Goal: Transaction & Acquisition: Purchase product/service

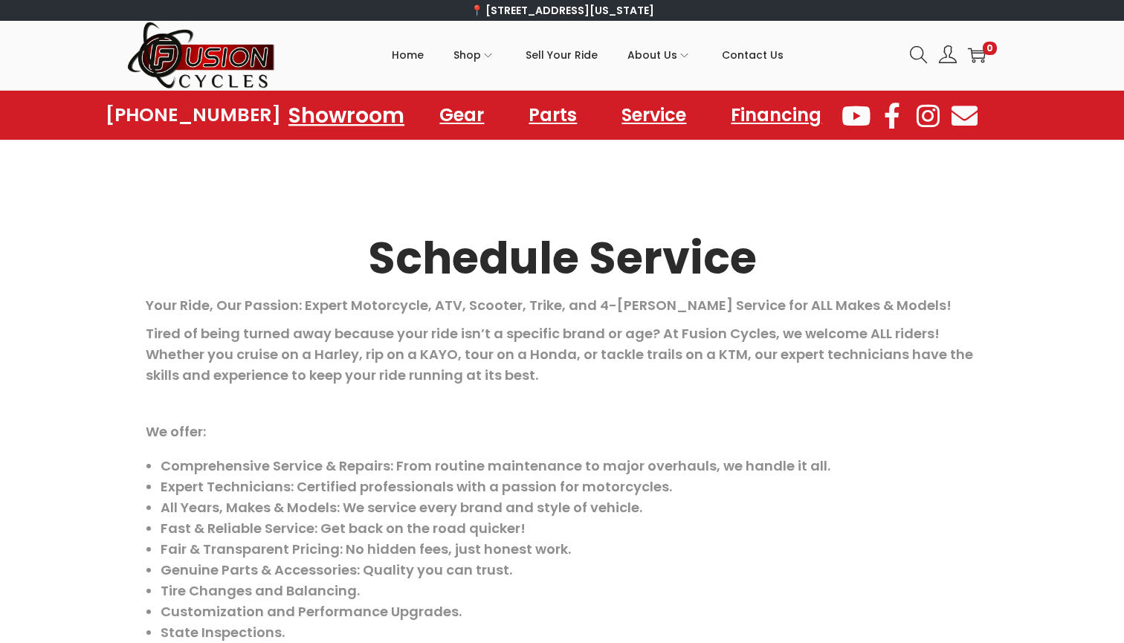
click at [370, 120] on link "Showroom" at bounding box center [347, 114] width 152 height 41
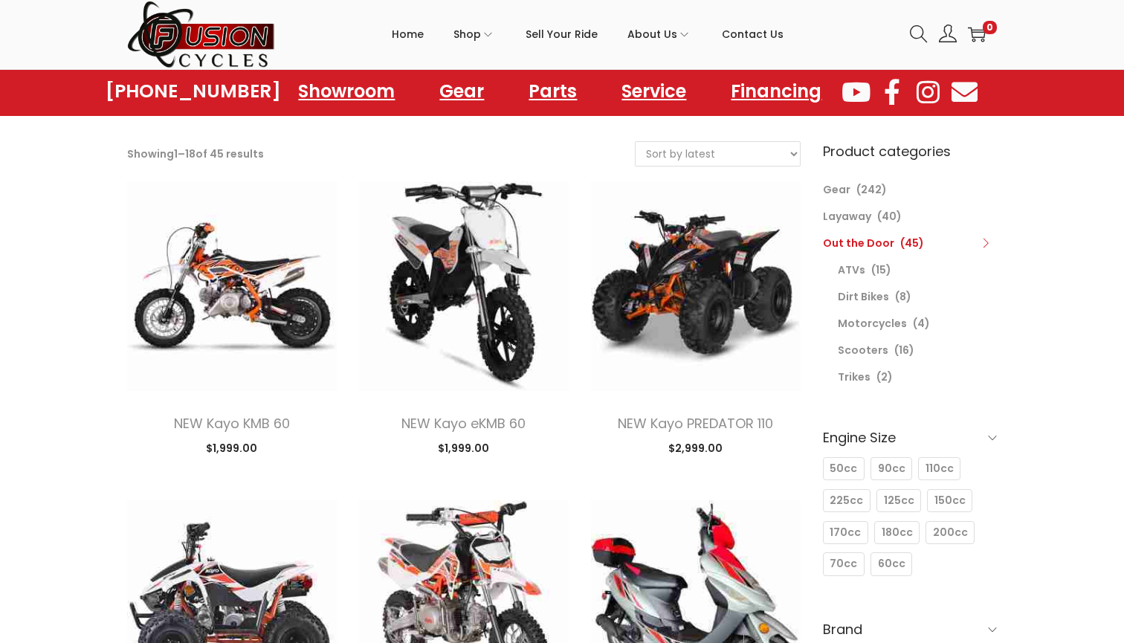
scroll to position [74, 0]
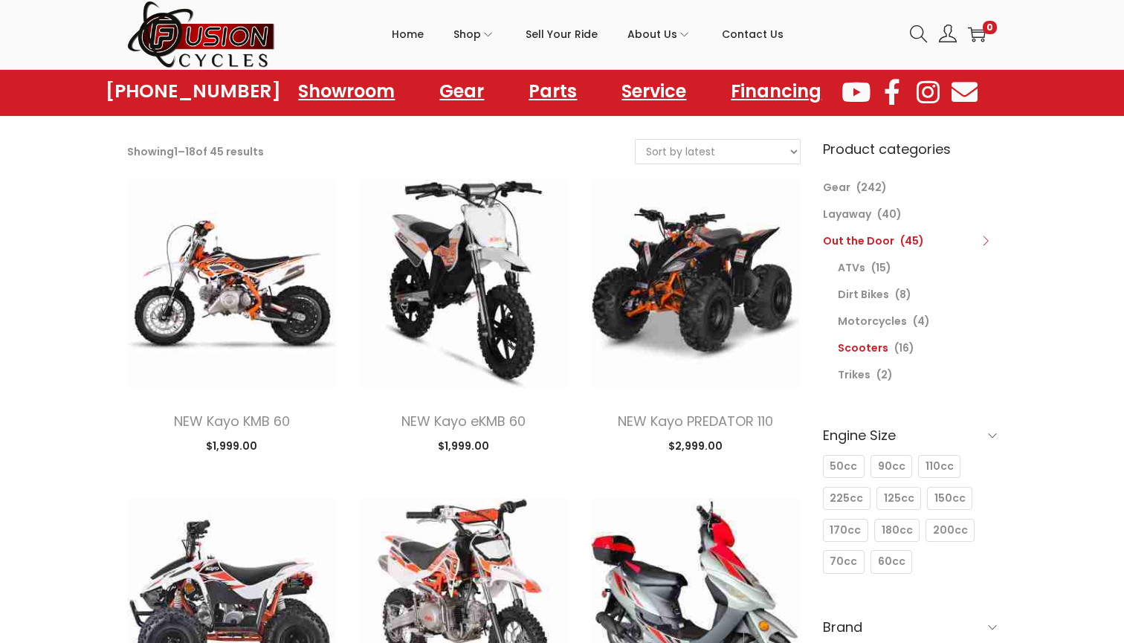
click at [872, 351] on link "Scooters" at bounding box center [863, 347] width 51 height 15
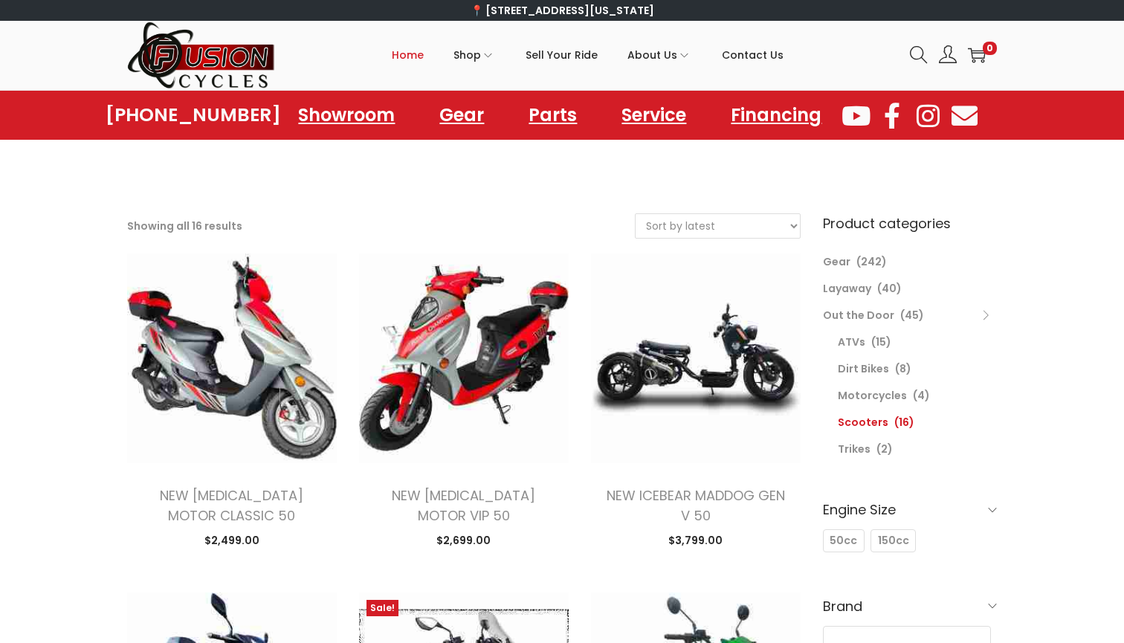
click at [415, 53] on span "Home" at bounding box center [408, 54] width 32 height 37
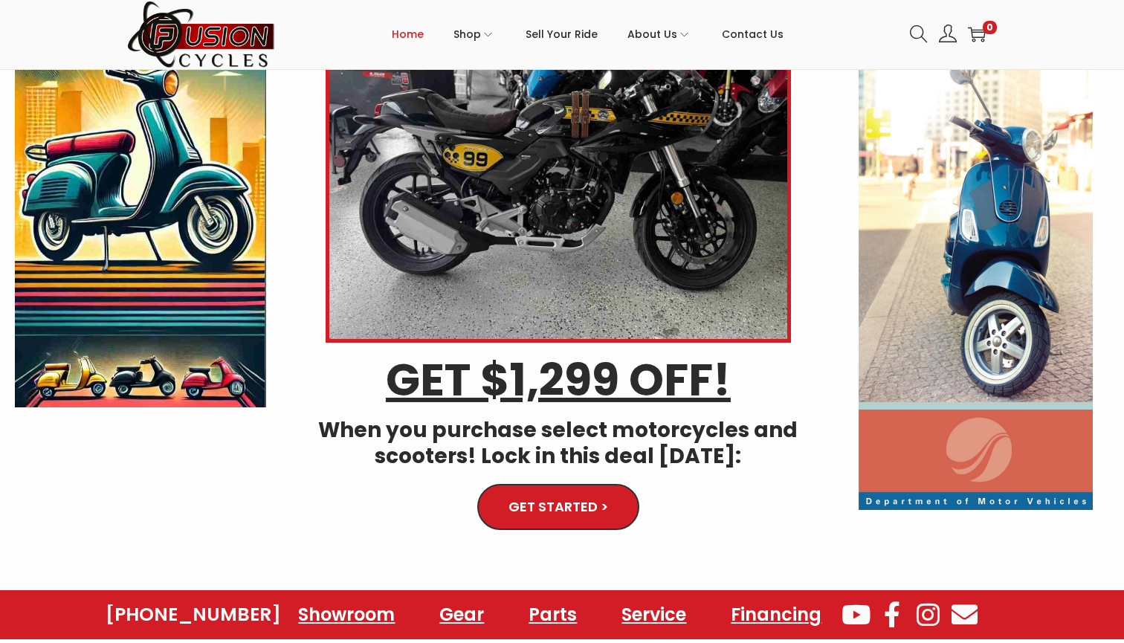
scroll to position [150, 0]
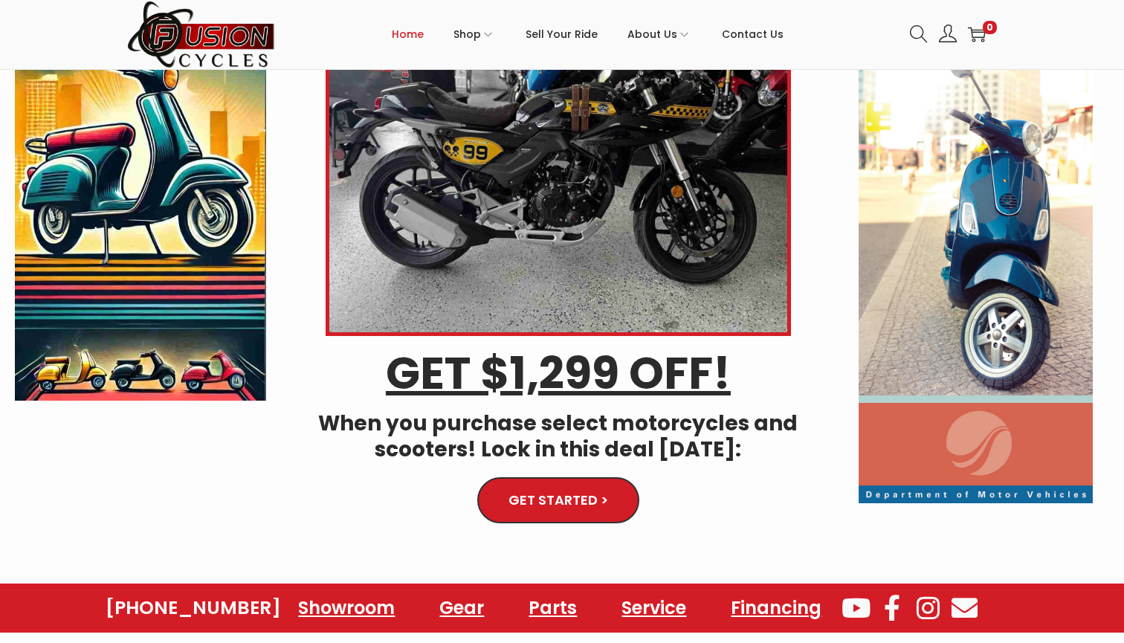
click at [580, 499] on span "GET STARTED >" at bounding box center [558, 500] width 94 height 13
